Goal: Task Accomplishment & Management: Complete application form

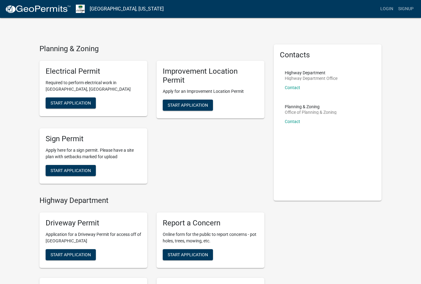
click at [203, 73] on h5 "Improvement Location Permit" at bounding box center [211, 76] width 96 height 18
click at [194, 109] on button "Start Application" at bounding box center [188, 105] width 50 height 11
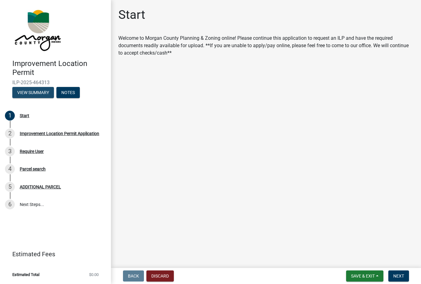
click at [39, 88] on button "View Summary" at bounding box center [33, 92] width 42 height 11
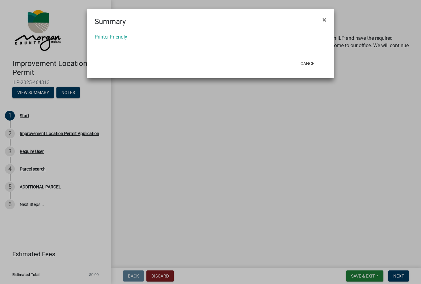
click at [67, 95] on ngb-modal-window "Summary × Printer Friendly Cancel" at bounding box center [210, 142] width 421 height 284
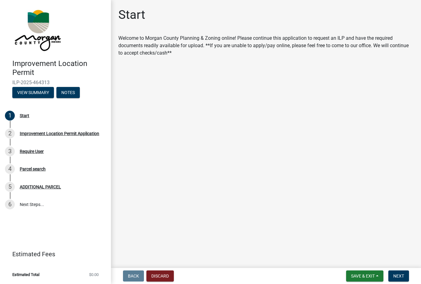
click at [414, 270] on nav "Back Discard Save & Exit Save Save & Exit Next" at bounding box center [266, 276] width 310 height 16
click at [395, 276] on span "Next" at bounding box center [398, 275] width 11 height 5
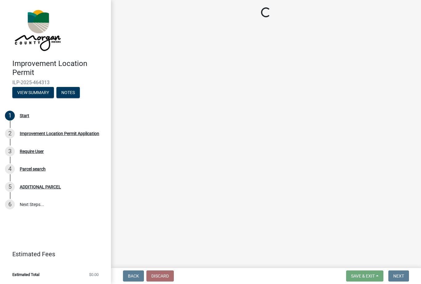
click at [23, 79] on div "Improvement Location Permit ILP-2025-464313 View Summary Notes" at bounding box center [55, 76] width 101 height 45
